Goal: Task Accomplishment & Management: Complete application form

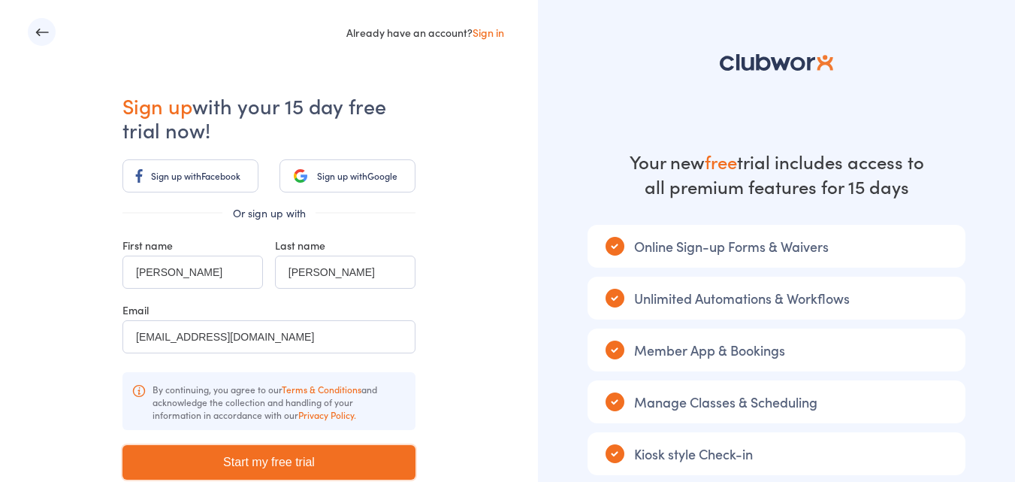
click at [276, 457] on input "Start my free trial" at bounding box center [268, 462] width 293 height 35
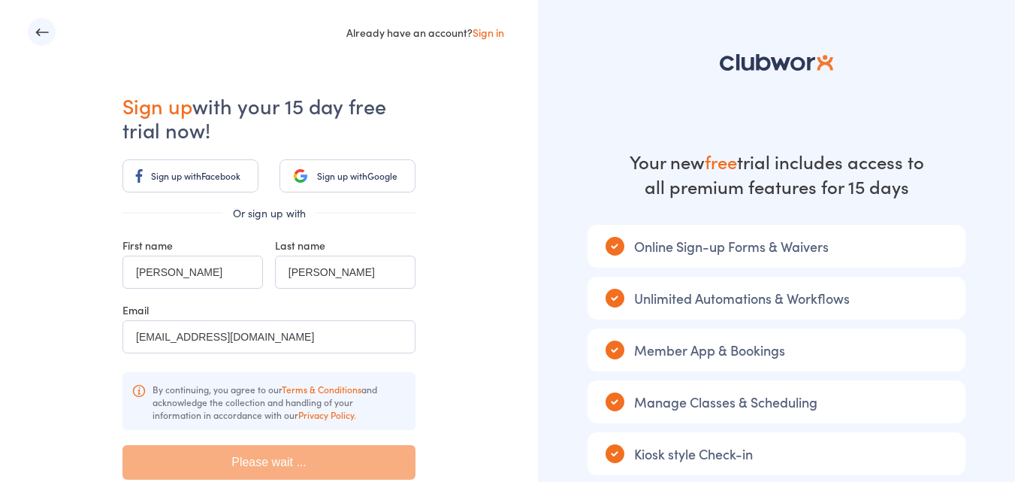
type input "Please wait ..."
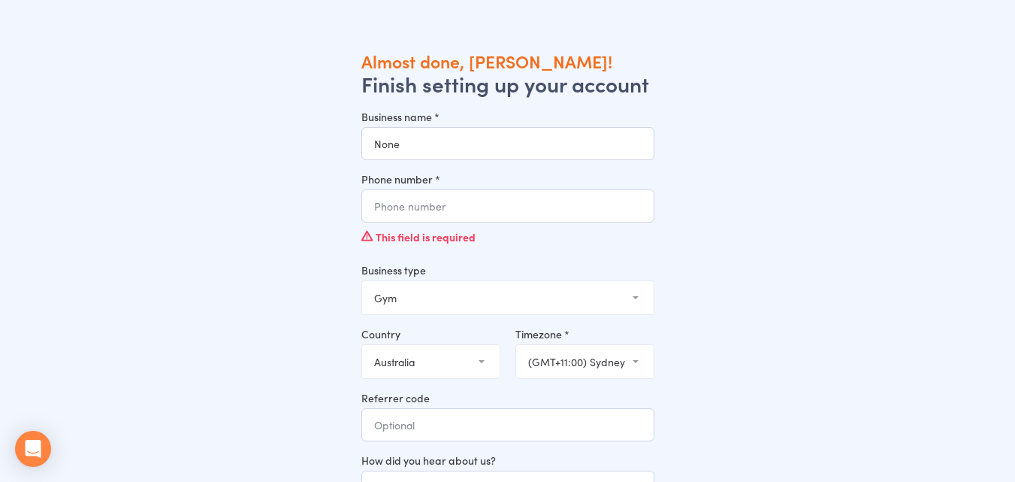
type input "None"
click at [402, 207] on input "Phone number *" at bounding box center [507, 205] width 293 height 33
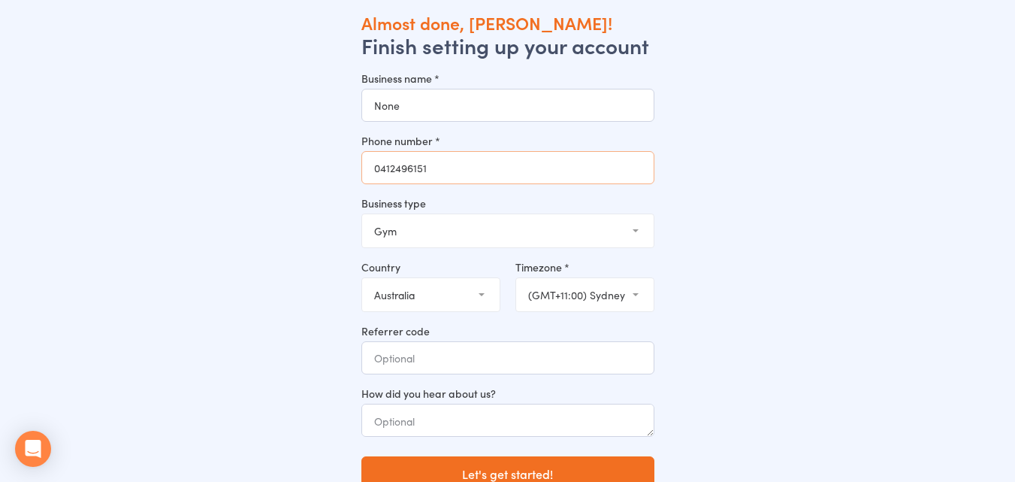
scroll to position [50, 0]
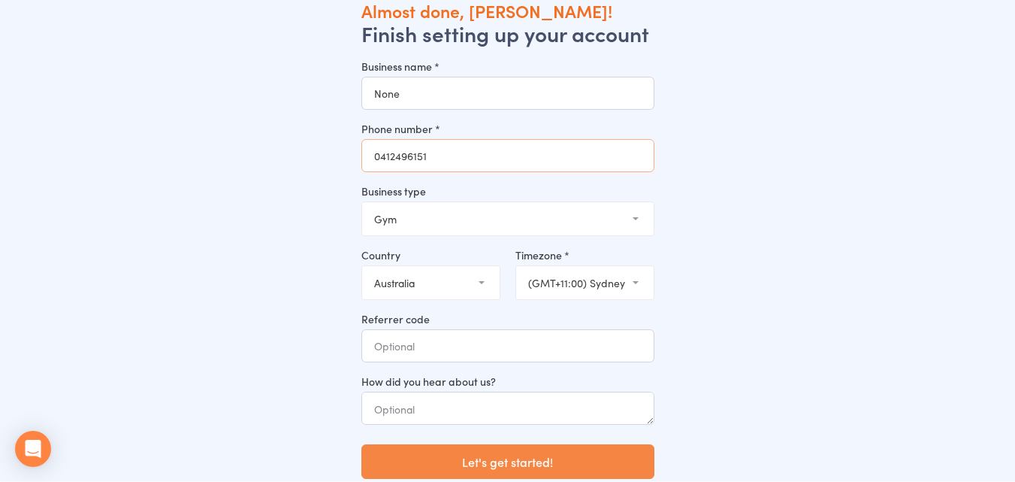
type input "0412496151"
click at [509, 461] on button "Let's get started!" at bounding box center [507, 461] width 293 height 35
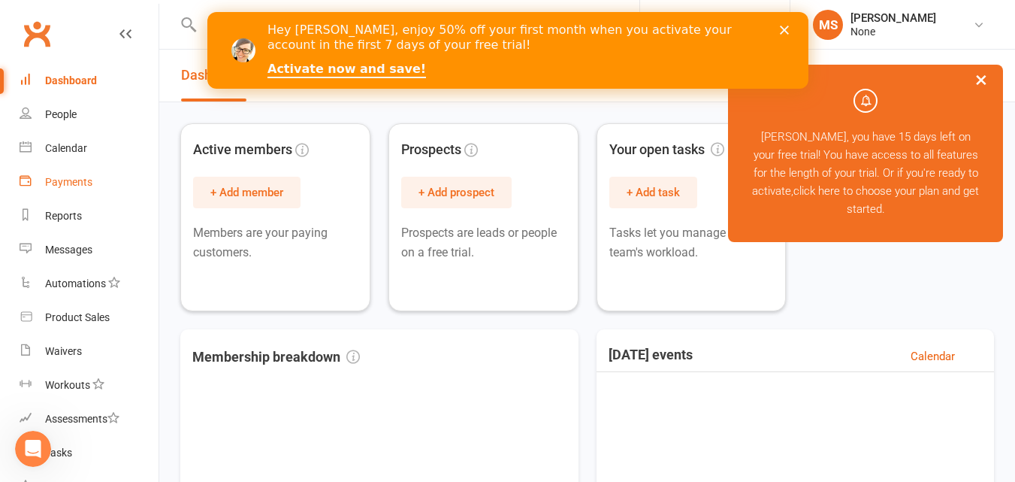
click at [63, 180] on div "Payments" at bounding box center [68, 182] width 47 height 12
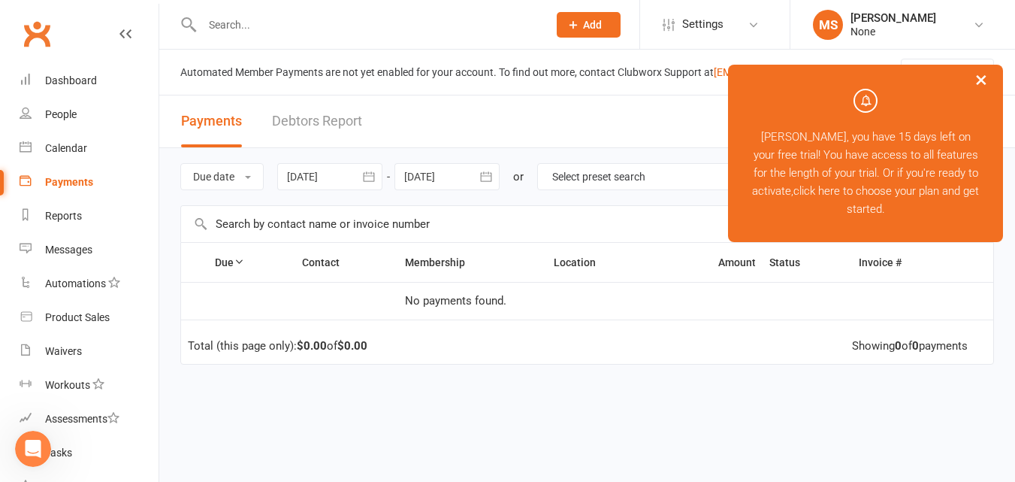
click at [979, 76] on button "×" at bounding box center [981, 79] width 27 height 32
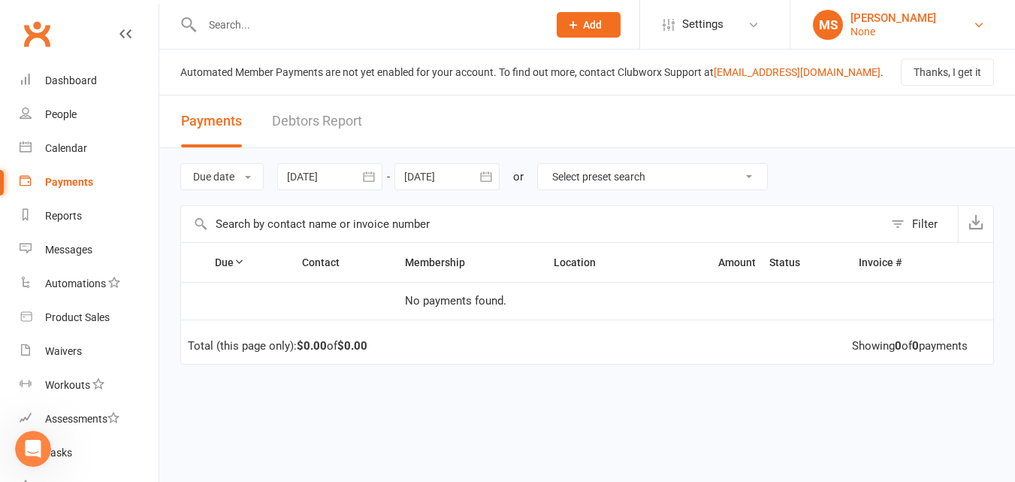
click at [827, 18] on div "MS" at bounding box center [828, 25] width 30 height 30
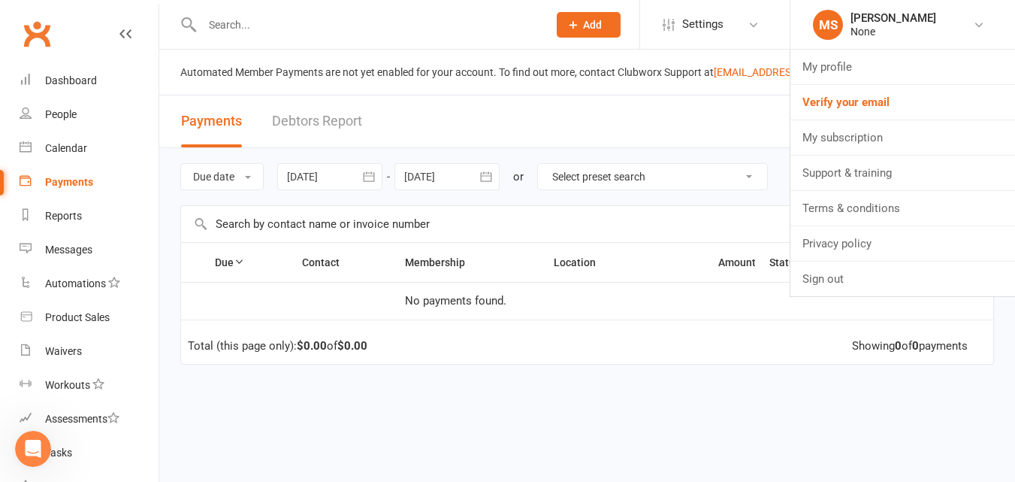
click at [799, 337] on td "Total (this page only): $0.00 of $0.00 Showing 0 of 0 payments" at bounding box center [587, 341] width 812 height 45
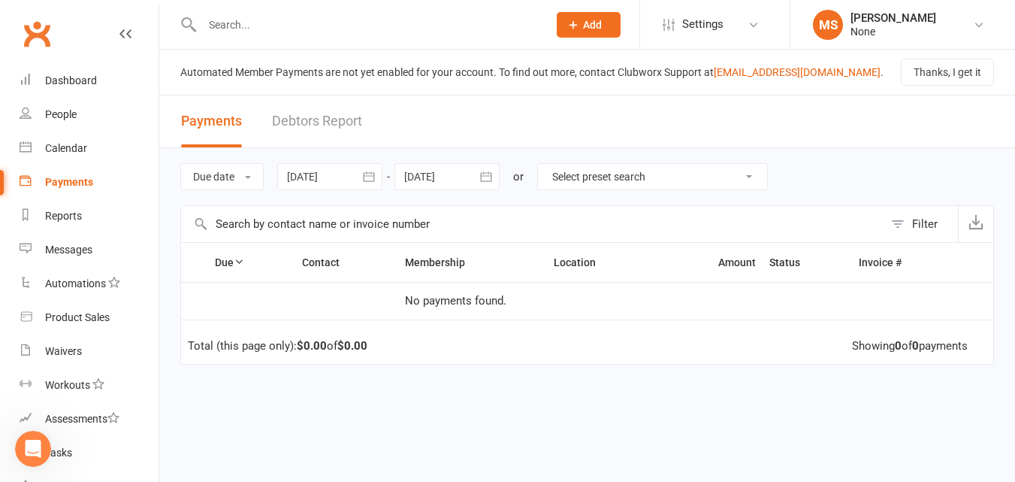
click at [585, 26] on span "Add" at bounding box center [592, 25] width 19 height 12
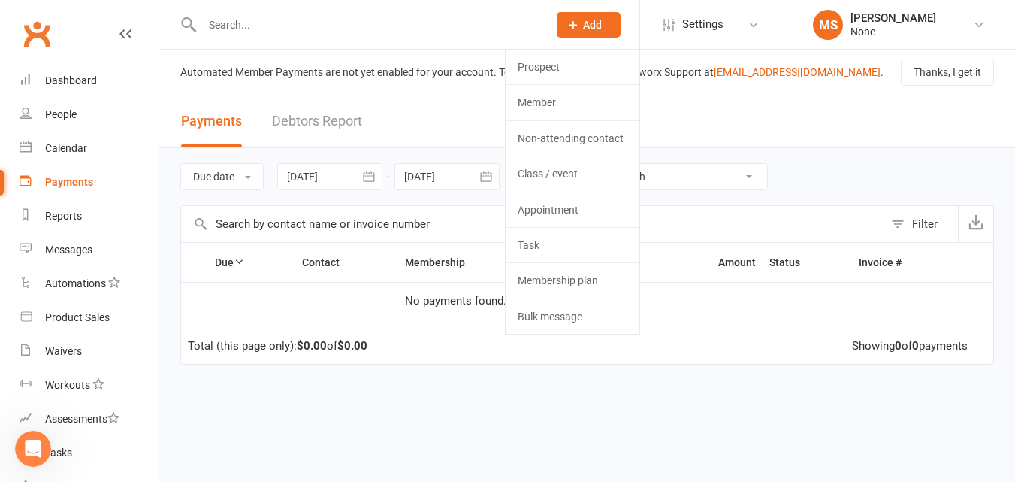
click at [482, 377] on div "Due Contact Membership Location Amount Status History Invoice # No payments fou…" at bounding box center [587, 400] width 814 height 316
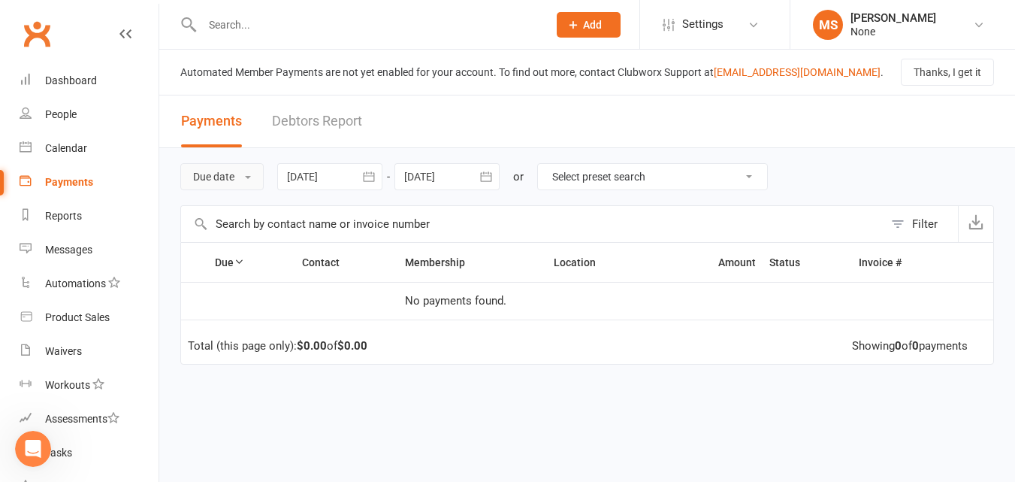
click at [252, 174] on button "Due date" at bounding box center [221, 176] width 83 height 27
click at [371, 178] on icon "button" at bounding box center [368, 176] width 15 height 15
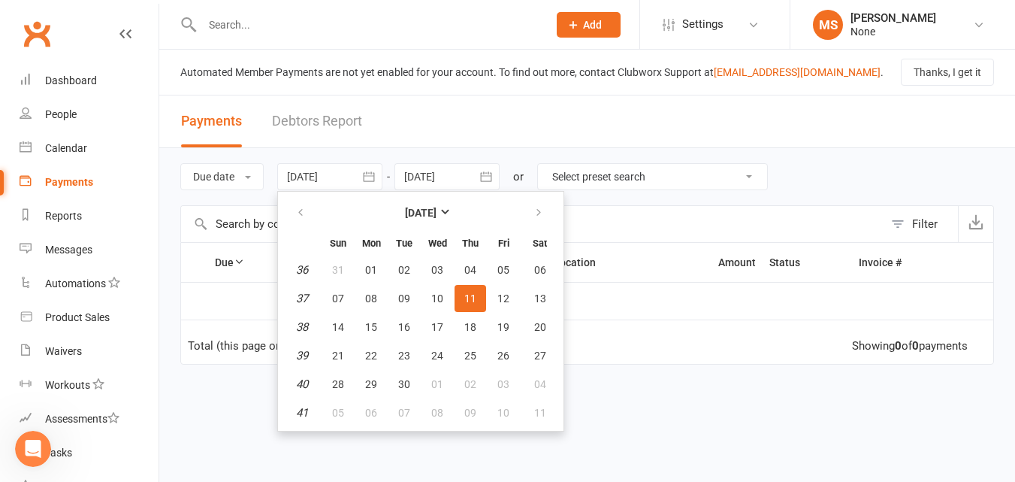
click at [388, 128] on header "Payments Debtors Report" at bounding box center [587, 121] width 856 height 53
